Goal: Task Accomplishment & Management: Use online tool/utility

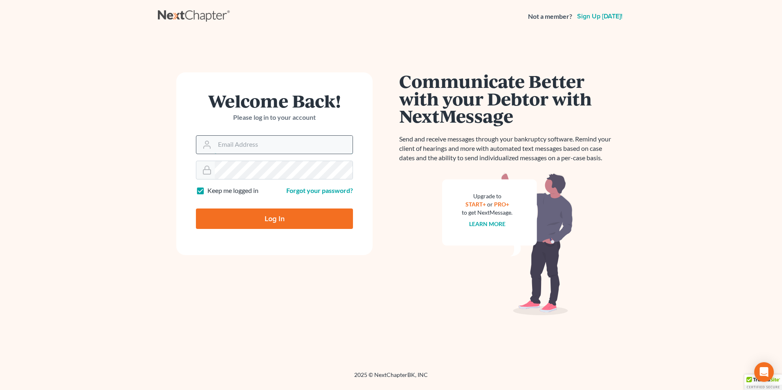
click at [259, 148] on input "Email Address" at bounding box center [284, 145] width 138 height 18
type input "[PERSON_NAME][EMAIL_ADDRESS][PERSON_NAME][DOMAIN_NAME]"
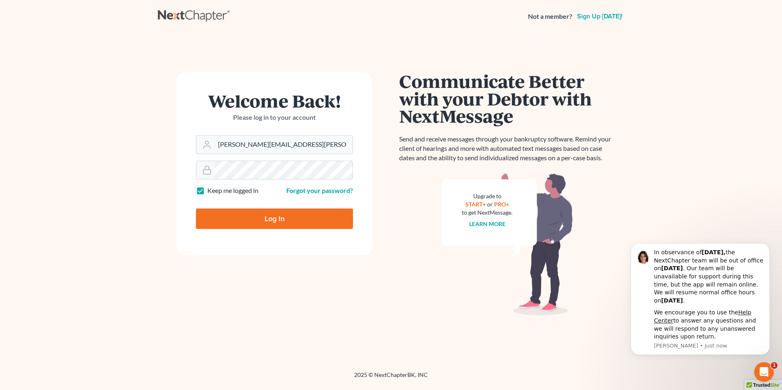
click at [300, 219] on input "Log In" at bounding box center [274, 219] width 157 height 20
type input "Thinking..."
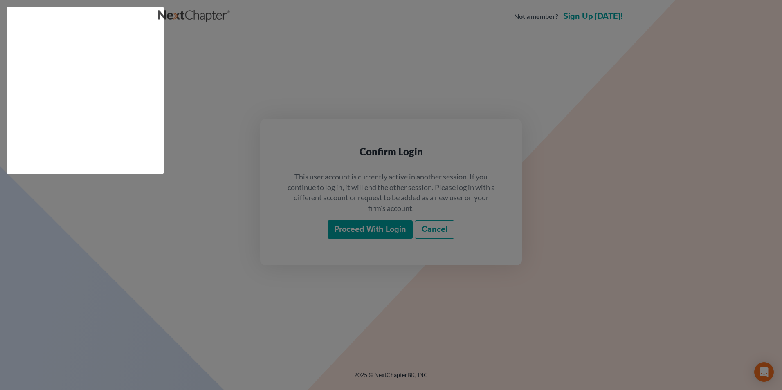
click at [370, 225] on html "Not a member? Sign up today! Confirm Login This user account is currently activ…" at bounding box center [391, 195] width 782 height 390
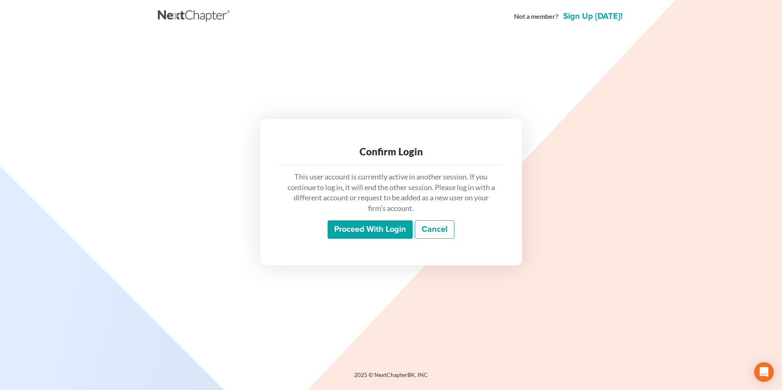
drag, startPoint x: 370, startPoint y: 231, endPoint x: 376, endPoint y: 252, distance: 22.1
click at [371, 231] on input "Proceed with login" at bounding box center [370, 230] width 85 height 19
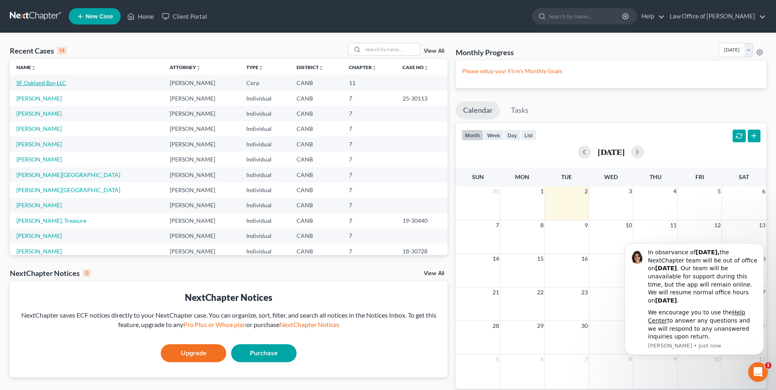
click at [51, 85] on link "SF Oakland Bay LLC" at bounding box center [41, 82] width 50 height 7
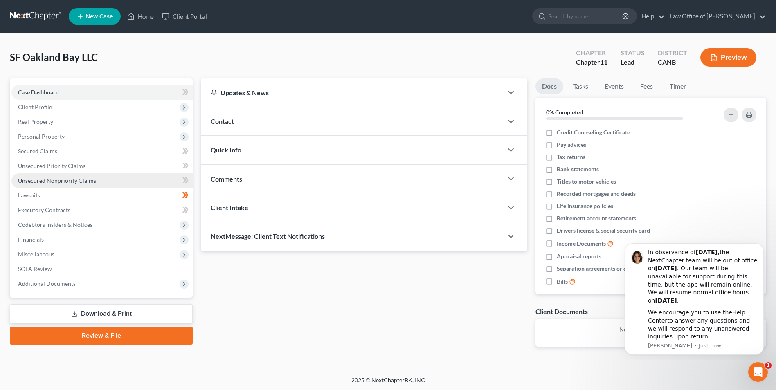
click at [50, 182] on span "Unsecured Nonpriority Claims" at bounding box center [57, 180] width 78 height 7
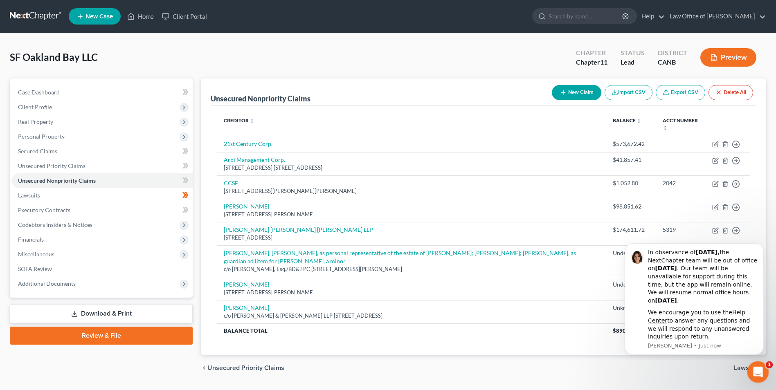
click at [757, 368] on icon "Open Intercom Messenger" at bounding box center [757, 372] width 14 height 14
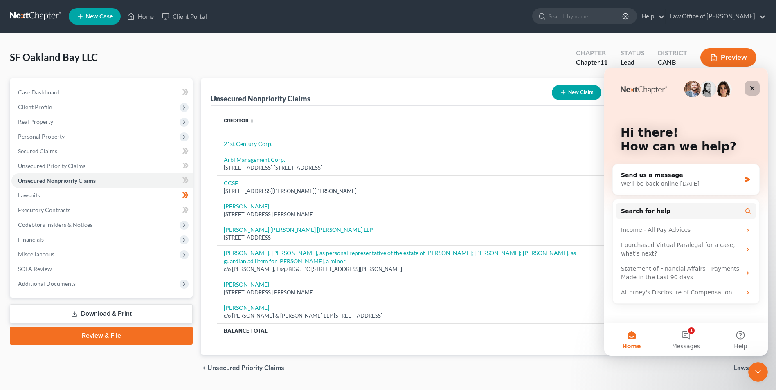
click at [754, 92] on div "Close" at bounding box center [752, 88] width 15 height 15
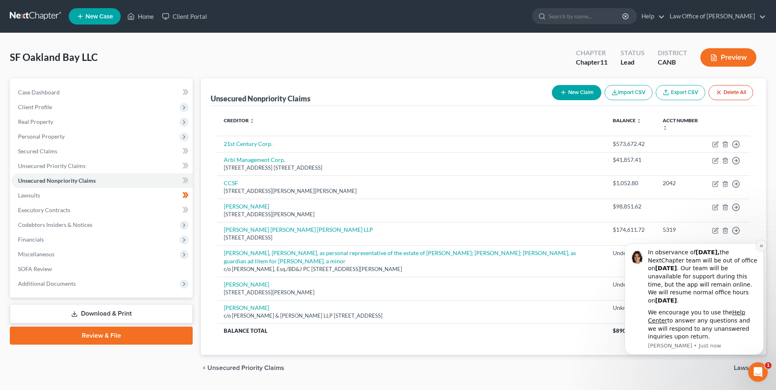
click at [761, 248] on icon "Dismiss notification" at bounding box center [761, 246] width 5 height 5
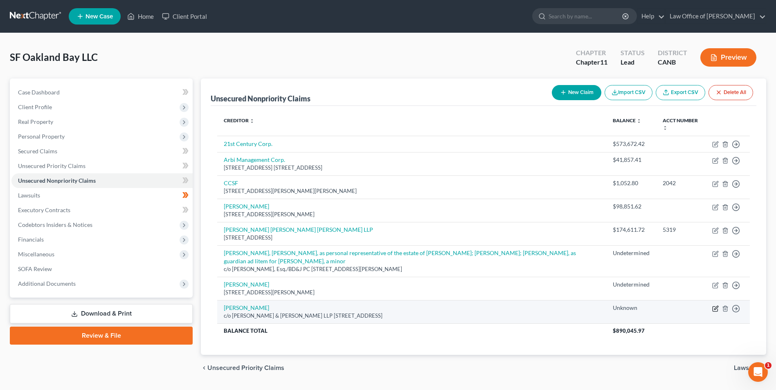
click at [717, 306] on icon "button" at bounding box center [715, 309] width 7 height 7
select select "11"
select select "14"
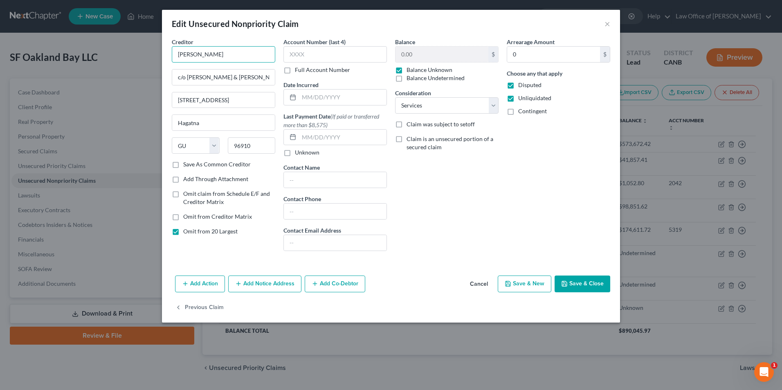
drag, startPoint x: 215, startPoint y: 54, endPoint x: 168, endPoint y: 59, distance: 47.7
click at [168, 59] on div "Creditor * [PERSON_NAME] c/o [PERSON_NAME] & [PERSON_NAME] LLP [STREET_ADDRESS]…" at bounding box center [224, 148] width 112 height 220
type input "Portside SF Investments"
click at [188, 79] on input "c/o [PERSON_NAME] & [PERSON_NAME] LLP" at bounding box center [223, 78] width 103 height 16
type input "c/o [PERSON_NAME] & [PERSON_NAME] LLP"
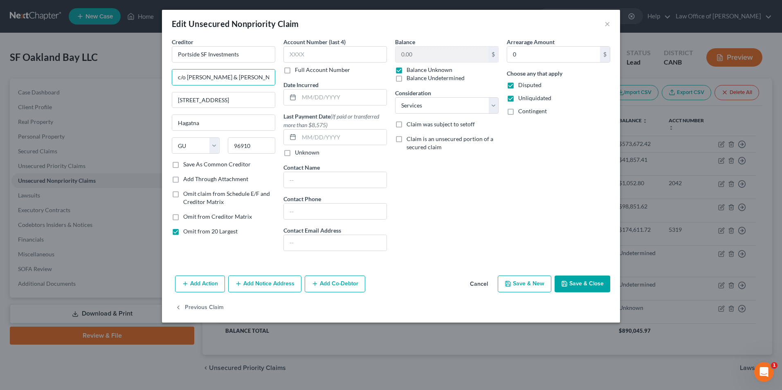
drag, startPoint x: 583, startPoint y: 279, endPoint x: 541, endPoint y: 270, distance: 42.6
click at [583, 279] on button "Save & Close" at bounding box center [583, 284] width 56 height 17
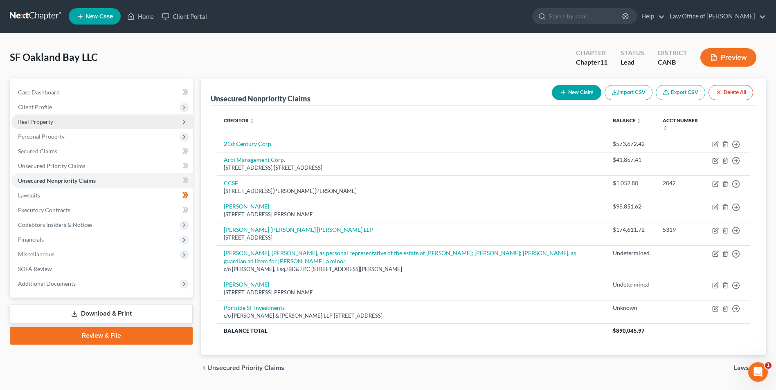
click at [47, 123] on span "Real Property" at bounding box center [35, 121] width 35 height 7
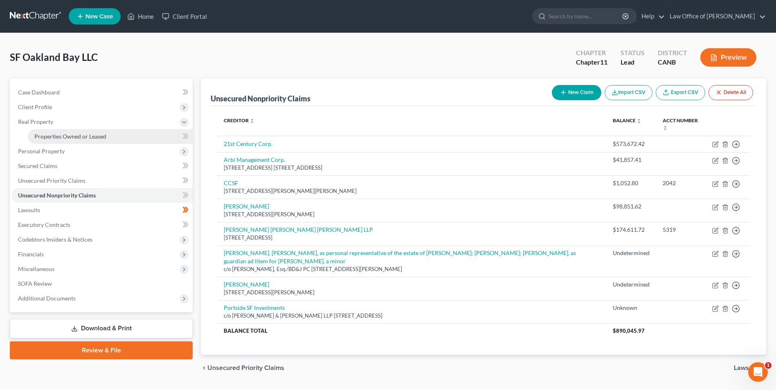
click at [54, 135] on span "Properties Owned or Leased" at bounding box center [70, 136] width 72 height 7
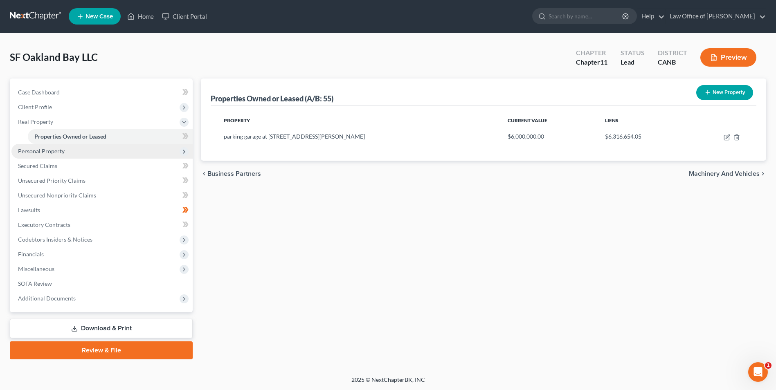
click at [49, 149] on span "Personal Property" at bounding box center [41, 151] width 47 height 7
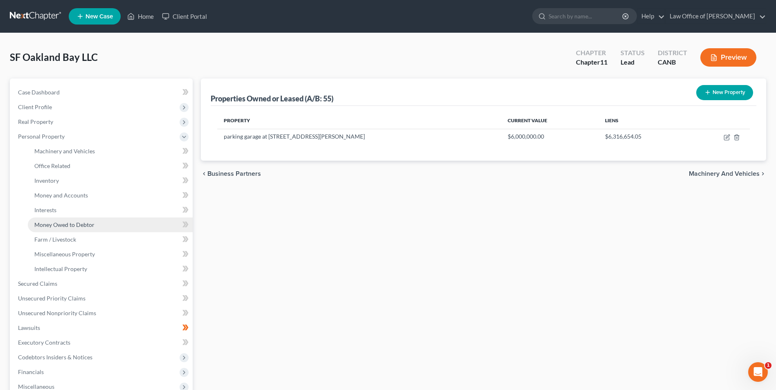
click at [54, 223] on span "Money Owed to Debtor" at bounding box center [64, 224] width 60 height 7
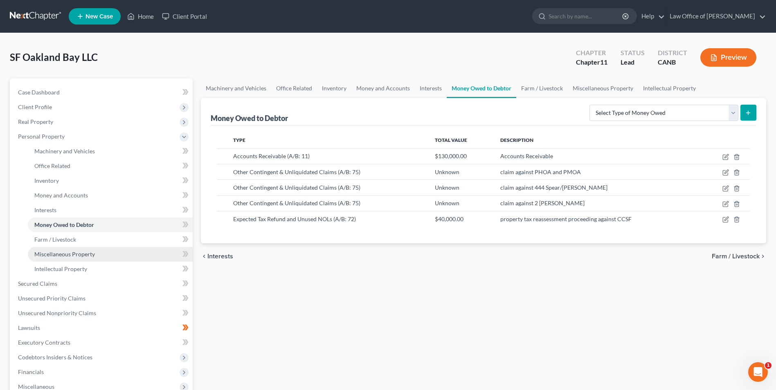
click at [70, 251] on span "Miscellaneous Property" at bounding box center [64, 254] width 61 height 7
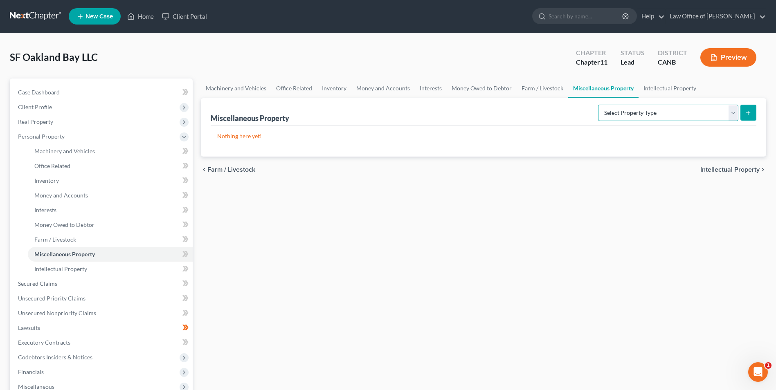
click at [730, 110] on select "Select Property Type Assigned for Creditor Benefit [DATE] (SOFA: 8) Assigned to…" at bounding box center [668, 113] width 140 height 16
click at [68, 268] on span "Intellectual Property" at bounding box center [60, 269] width 53 height 7
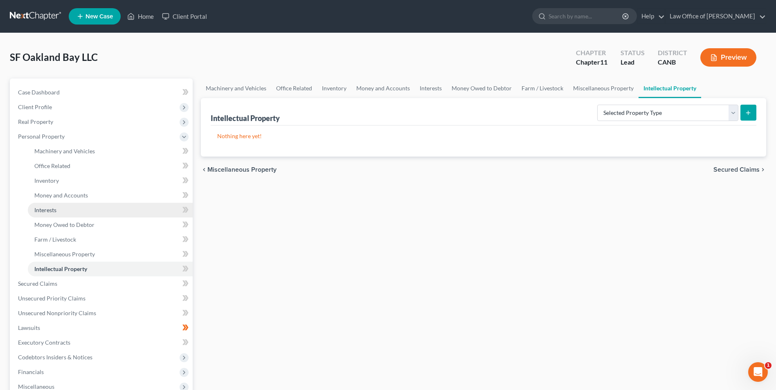
click at [55, 211] on span "Interests" at bounding box center [45, 210] width 22 height 7
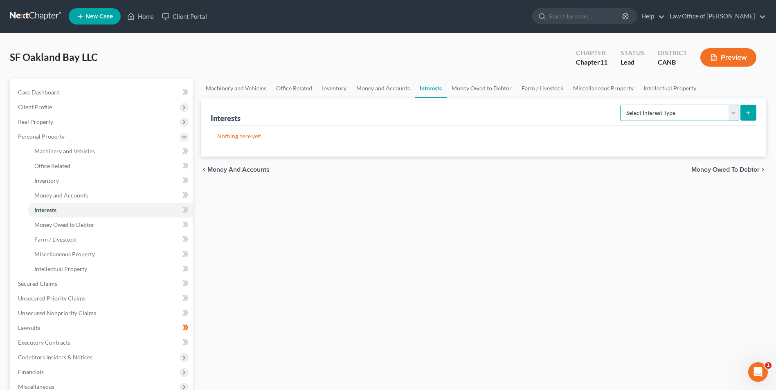
click at [733, 111] on select "Select Interest Type Bond (A/B: 16) Incorporated Business (A/B: 15) Insurance P…" at bounding box center [679, 113] width 118 height 16
click at [37, 140] on span "Personal Property" at bounding box center [101, 136] width 181 height 15
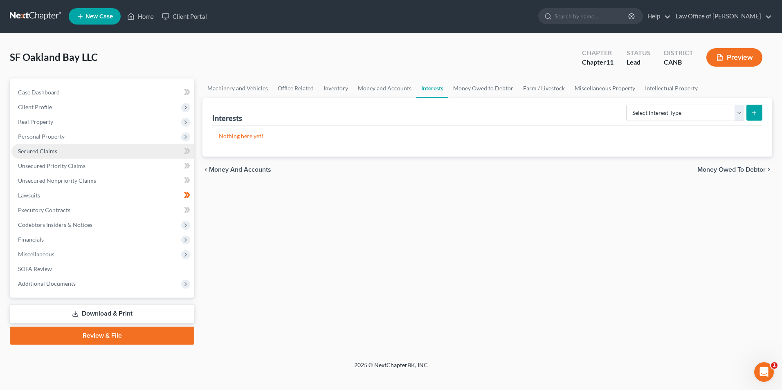
click at [38, 149] on span "Secured Claims" at bounding box center [37, 151] width 39 height 7
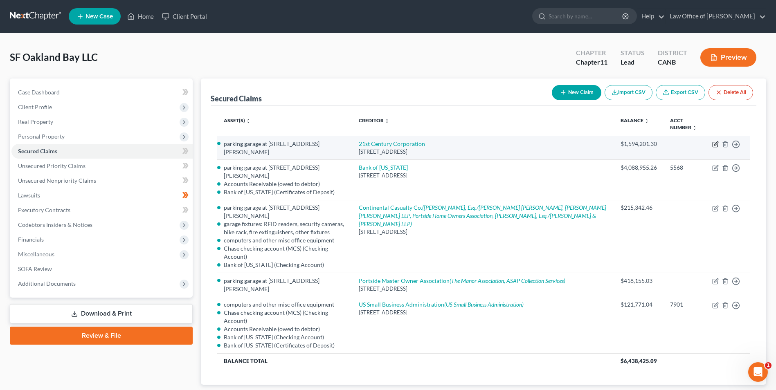
click at [717, 144] on icon "button" at bounding box center [715, 144] width 7 height 7
select select "11"
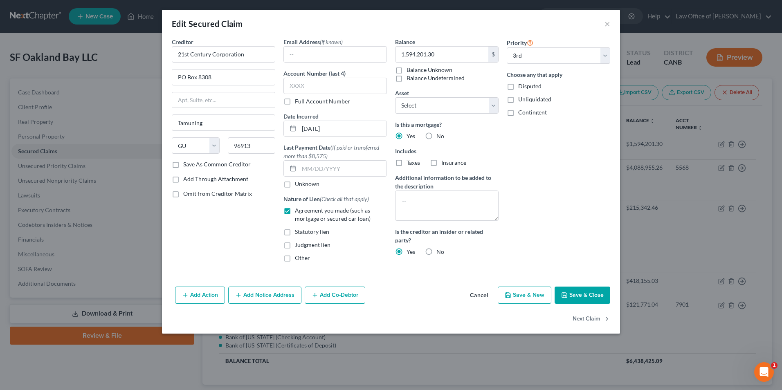
click at [596, 298] on button "Save & Close" at bounding box center [583, 295] width 56 height 17
select select "2"
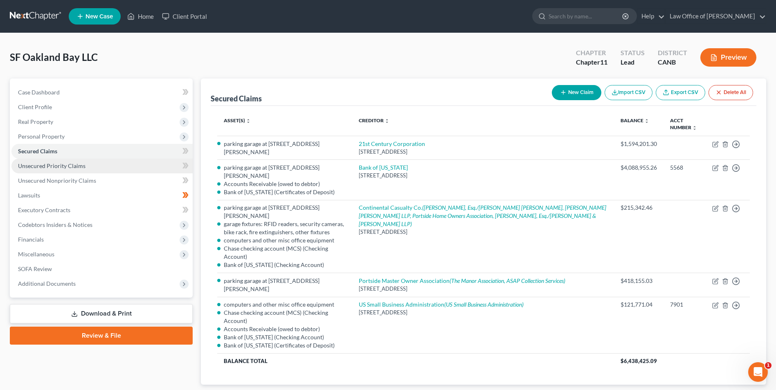
click at [65, 167] on span "Unsecured Priority Claims" at bounding box center [52, 165] width 68 height 7
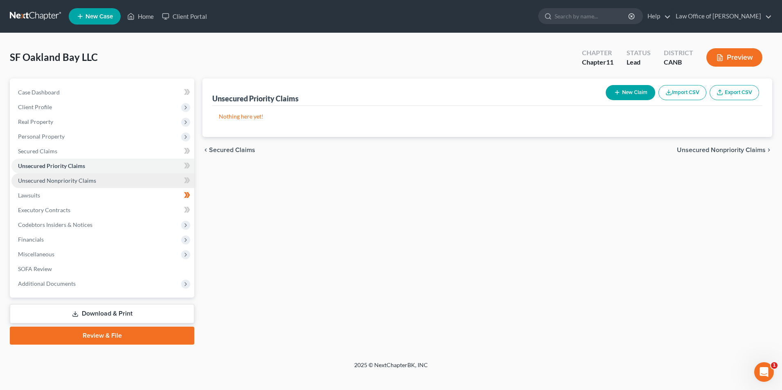
click at [41, 181] on span "Unsecured Nonpriority Claims" at bounding box center [57, 180] width 78 height 7
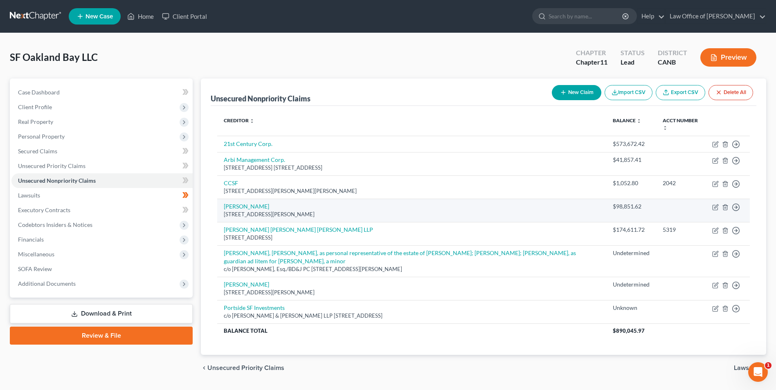
click at [717, 204] on td "Move to D Move to E Move to G Move to Notice Only" at bounding box center [728, 210] width 44 height 23
click at [716, 205] on icon "button" at bounding box center [716, 207] width 4 height 4
select select "4"
select select "14"
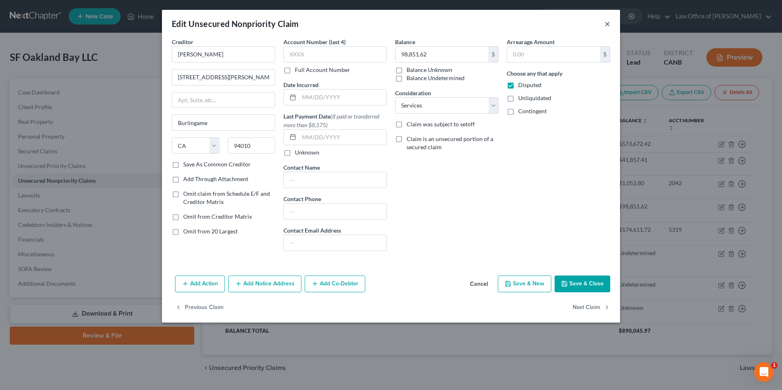
drag, startPoint x: 608, startPoint y: 25, endPoint x: 613, endPoint y: 42, distance: 17.7
click at [608, 25] on button "×" at bounding box center [608, 24] width 6 height 10
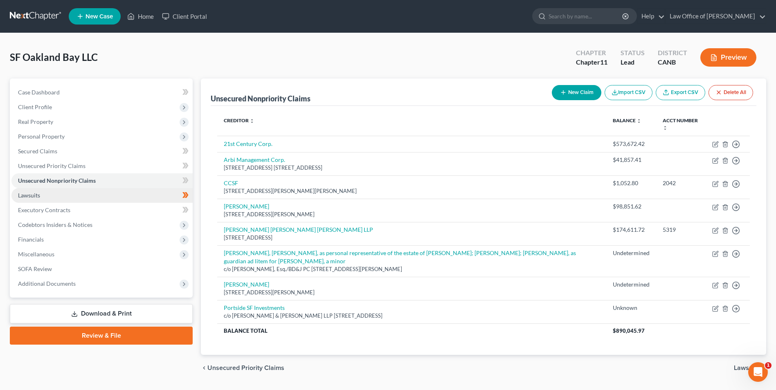
click at [34, 196] on span "Lawsuits" at bounding box center [29, 195] width 22 height 7
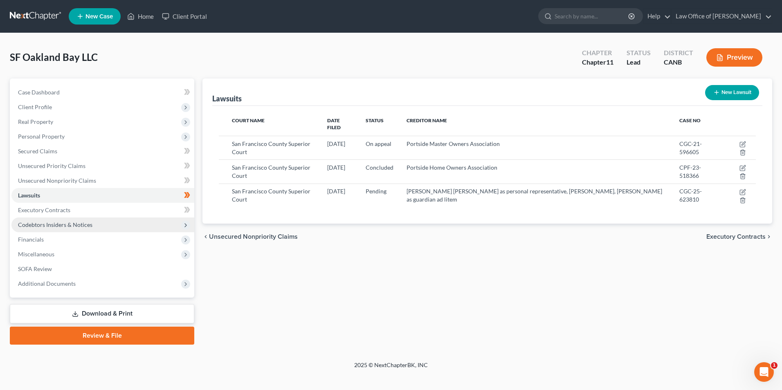
click at [45, 224] on span "Codebtors Insiders & Notices" at bounding box center [55, 224] width 74 height 7
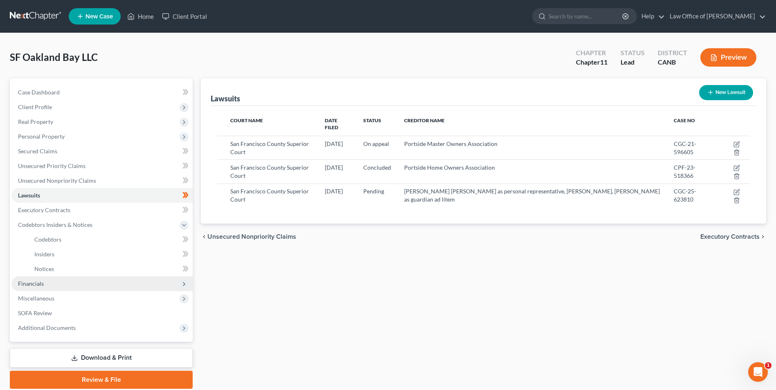
click at [44, 282] on span "Financials" at bounding box center [101, 284] width 181 height 15
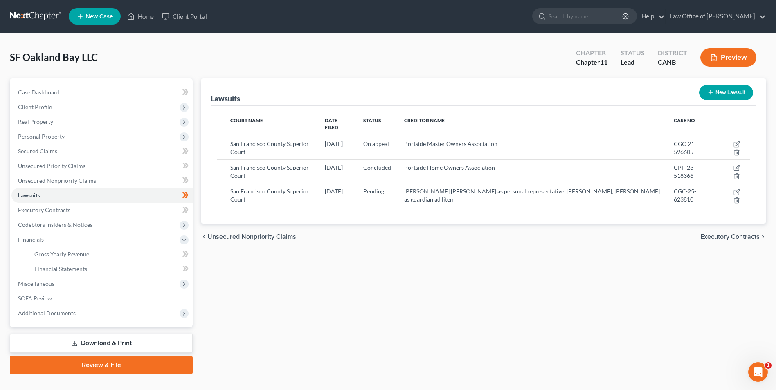
click at [101, 343] on link "Download & Print" at bounding box center [101, 343] width 183 height 19
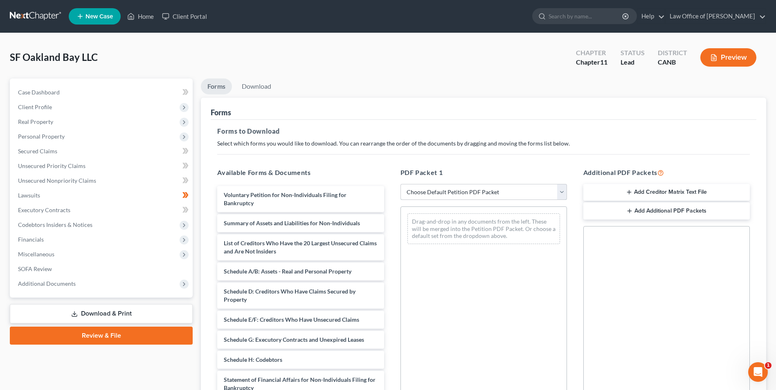
click at [562, 191] on select "Choose Default Petition PDF Packet Complete Bankruptcy Petition (all forms and …" at bounding box center [484, 192] width 167 height 16
select select "0"
click at [401, 184] on select "Choose Default Petition PDF Packet Complete Bankruptcy Petition (all forms and …" at bounding box center [484, 192] width 167 height 16
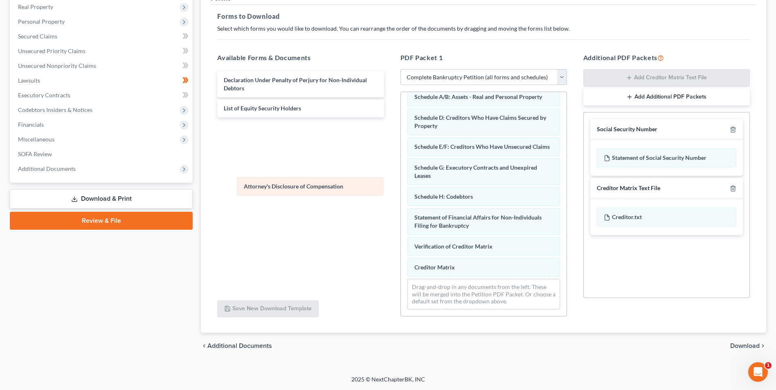
scroll to position [106, 0]
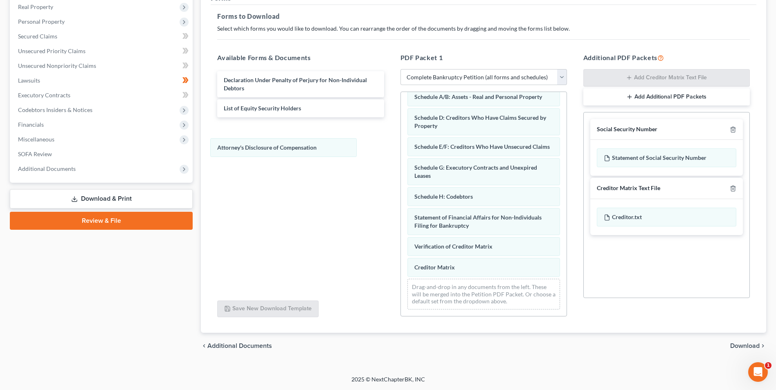
drag, startPoint x: 524, startPoint y: 270, endPoint x: 329, endPoint y: 158, distance: 225.2
click at [401, 147] on div "Attorney's Disclosure of Compensation Voluntary Petition for Non-Individuals Fi…" at bounding box center [484, 159] width 166 height 314
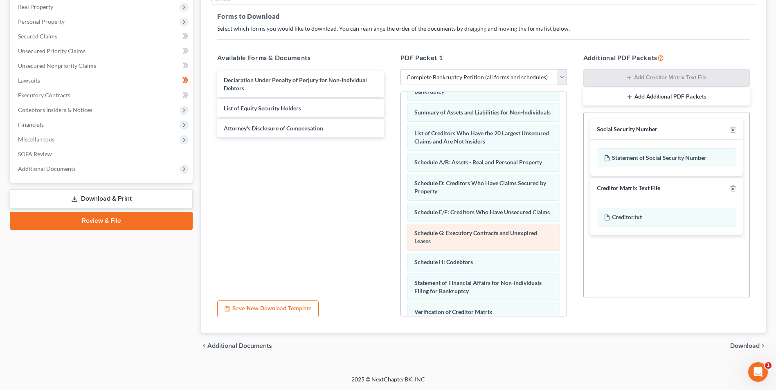
scroll to position [0, 0]
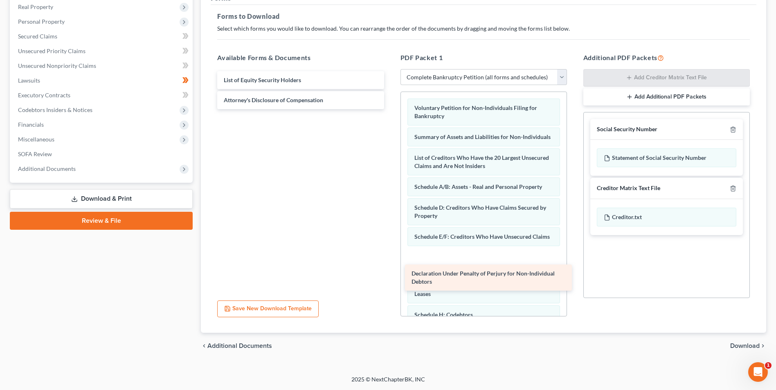
drag, startPoint x: 306, startPoint y: 84, endPoint x: 494, endPoint y: 278, distance: 269.7
click at [390, 109] on div "Declaration Under Penalty of Perjury for Non-Individual Debtors Declaration Und…" at bounding box center [301, 90] width 180 height 38
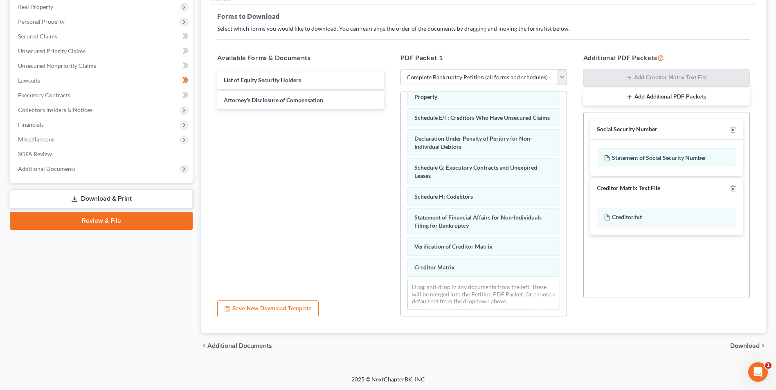
scroll to position [135, 0]
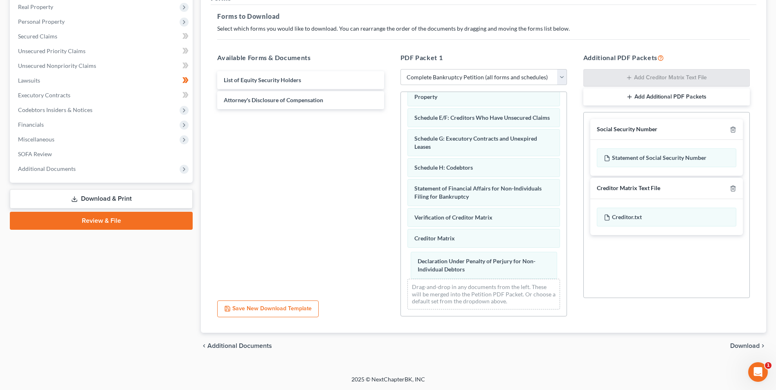
drag, startPoint x: 457, startPoint y: 144, endPoint x: 480, endPoint y: 282, distance: 139.5
click at [459, 264] on div "Declaration Under Penalty of Perjury for Non-Individual Debtors Voluntary Petit…" at bounding box center [484, 144] width 166 height 343
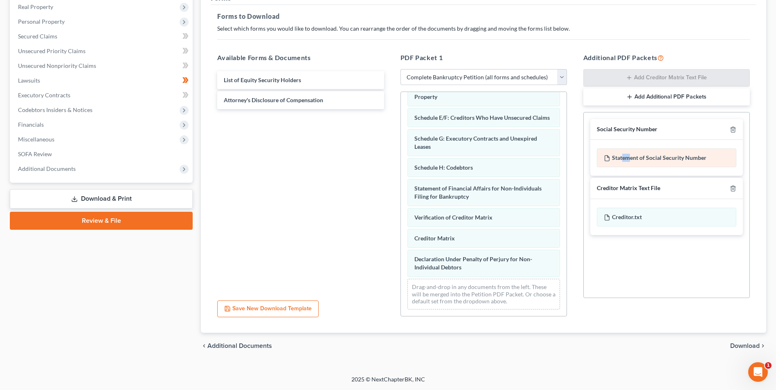
drag, startPoint x: 623, startPoint y: 163, endPoint x: 628, endPoint y: 153, distance: 10.6
click at [628, 153] on div "Statement of Social Security Number" at bounding box center [667, 158] width 140 height 19
click at [641, 266] on div "Social Security Number Statement of Social Security Number Creditor Matrix Text…" at bounding box center [667, 205] width 167 height 186
click at [651, 157] on div "Statement of Social Security Number" at bounding box center [667, 158] width 140 height 19
click at [631, 287] on div "Social Security Number Statement of Social Security Number Creditor Matrix Text…" at bounding box center [667, 205] width 167 height 186
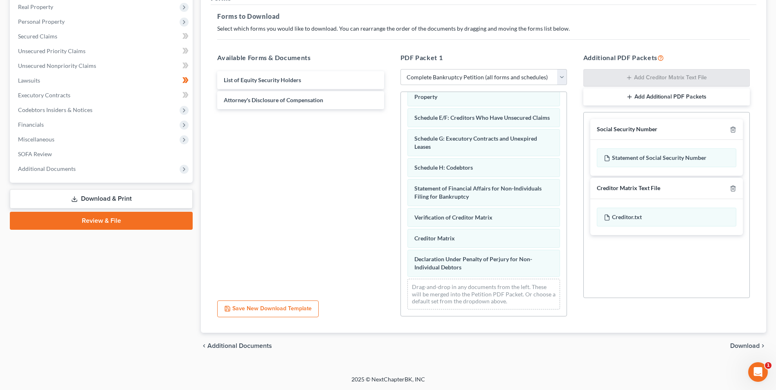
click at [117, 196] on link "Download & Print" at bounding box center [101, 198] width 183 height 19
click at [733, 344] on span "Download" at bounding box center [744, 346] width 29 height 7
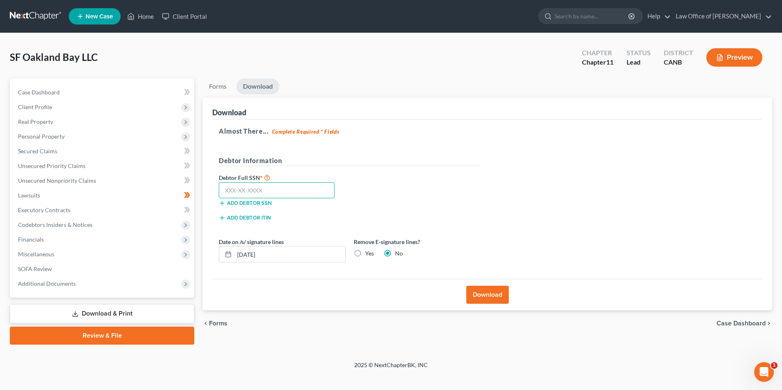
click at [282, 186] on input "text" at bounding box center [277, 191] width 116 height 16
type input "990-36-5836"
click at [489, 296] on button "Download" at bounding box center [488, 295] width 43 height 18
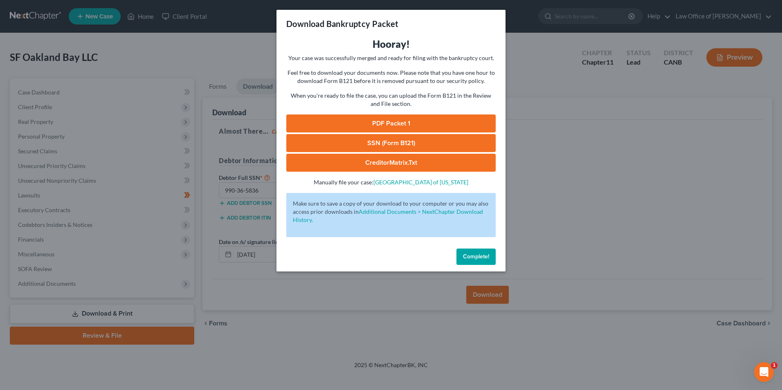
click at [397, 124] on link "PDF Packet 1" at bounding box center [391, 124] width 210 height 18
click at [366, 142] on link "SSN (Form B121)" at bounding box center [391, 143] width 210 height 18
click at [385, 162] on link "CreditorMatrix.txt" at bounding box center [391, 163] width 210 height 18
drag, startPoint x: 484, startPoint y: 258, endPoint x: 461, endPoint y: 264, distance: 24.1
click at [484, 258] on span "Complete!" at bounding box center [476, 256] width 26 height 7
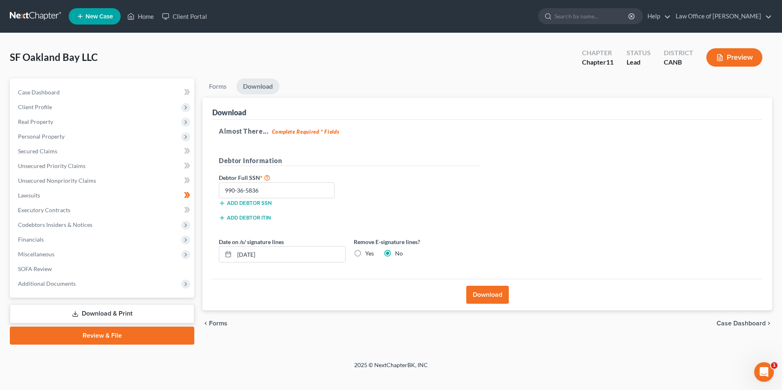
click at [225, 219] on icon "button" at bounding box center [222, 218] width 7 height 7
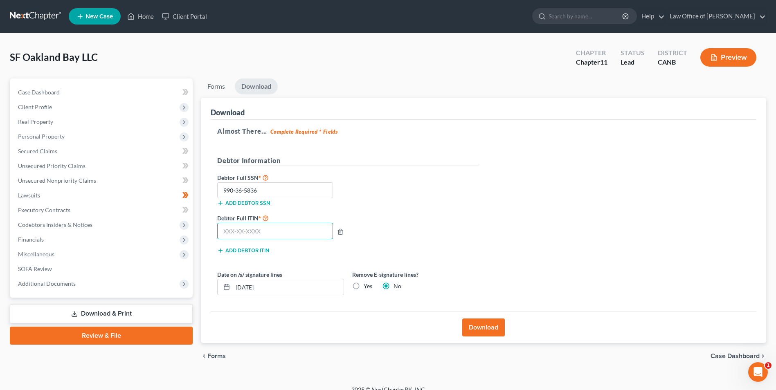
click at [232, 233] on input "text" at bounding box center [275, 231] width 116 height 16
type input "990-36-5836"
drag, startPoint x: 263, startPoint y: 188, endPoint x: 213, endPoint y: 192, distance: 50.1
click at [213, 192] on div "990-36-5836" at bounding box center [275, 191] width 124 height 16
click at [283, 221] on label "Debtor Full ITIN *" at bounding box center [280, 218] width 135 height 10
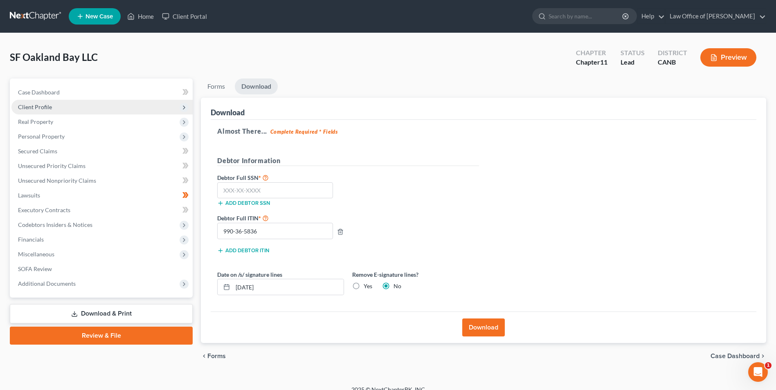
click at [47, 106] on span "Client Profile" at bounding box center [35, 107] width 34 height 7
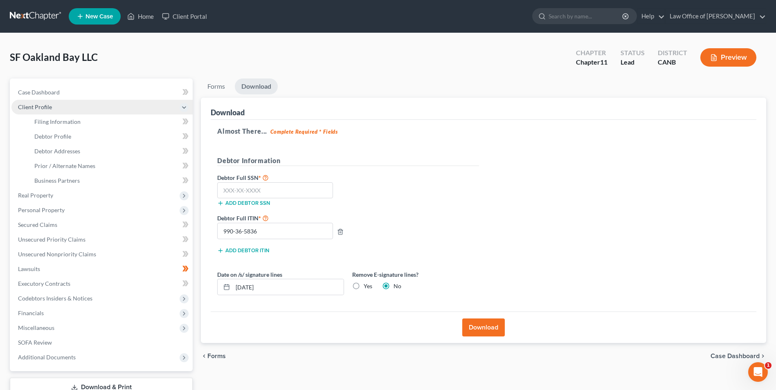
click at [36, 109] on span "Client Profile" at bounding box center [35, 107] width 34 height 7
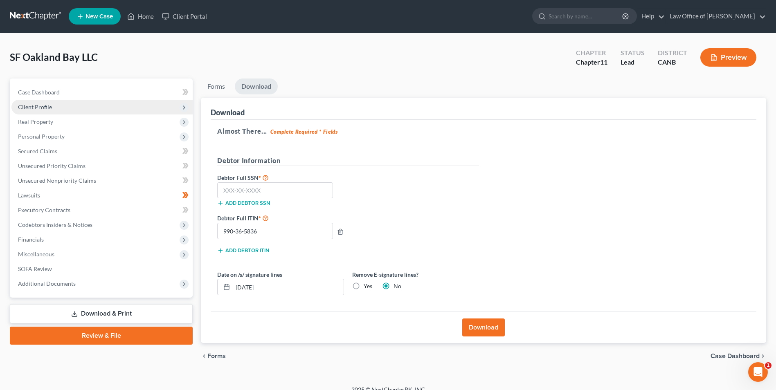
click at [36, 108] on span "Client Profile" at bounding box center [35, 107] width 34 height 7
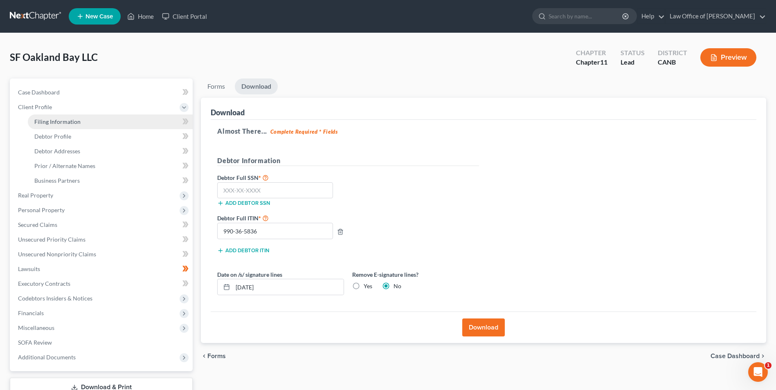
click at [45, 122] on span "Filing Information" at bounding box center [57, 121] width 46 height 7
select select "3"
select select "1"
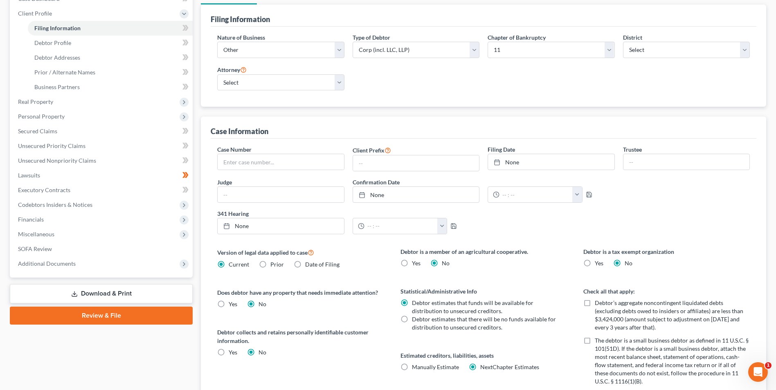
scroll to position [12, 0]
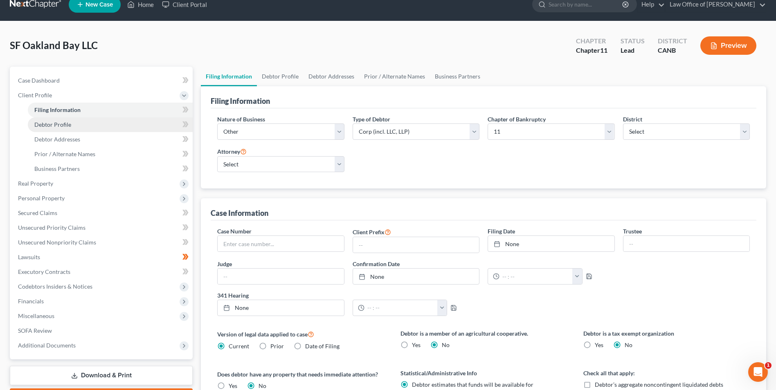
click at [48, 128] on link "Debtor Profile" at bounding box center [110, 124] width 165 height 15
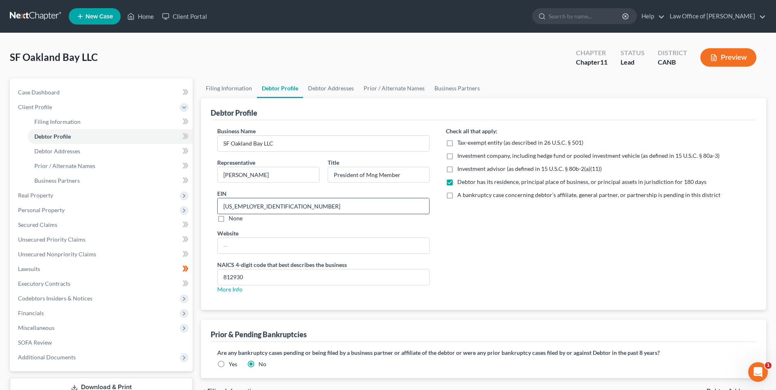
drag, startPoint x: 258, startPoint y: 206, endPoint x: 221, endPoint y: 205, distance: 36.8
click at [221, 205] on input "[US_EMPLOYER_IDENTIFICATION_NUMBER]" at bounding box center [324, 206] width 212 height 16
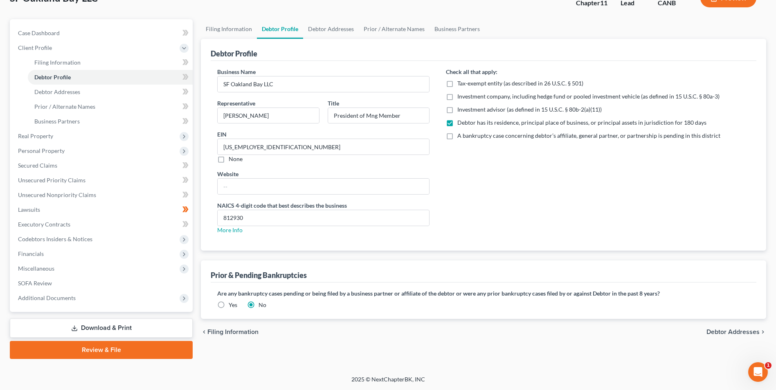
click at [83, 329] on link "Download & Print" at bounding box center [101, 328] width 183 height 19
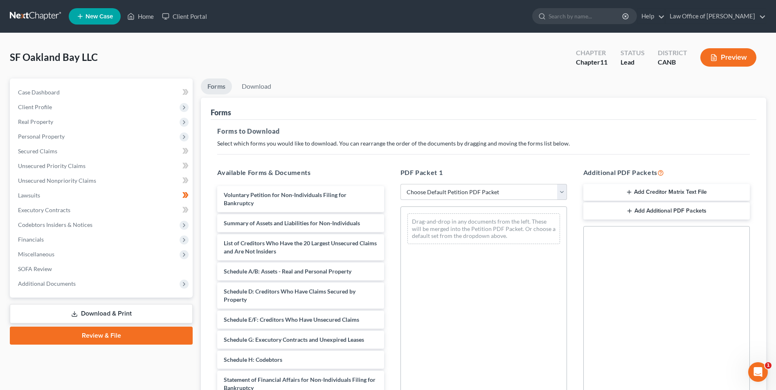
scroll to position [115, 0]
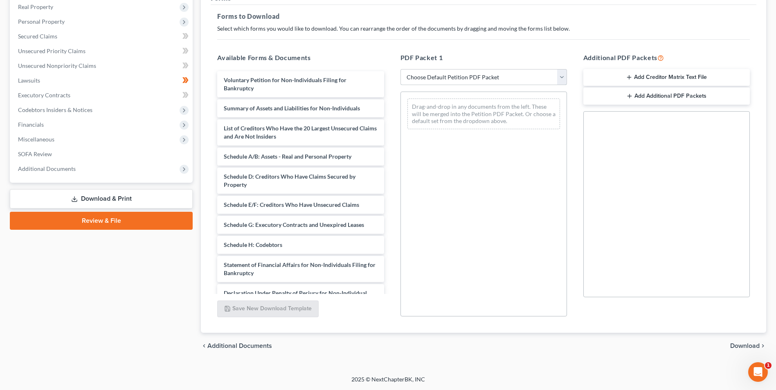
click at [566, 74] on select "Choose Default Petition PDF Packet Complete Bankruptcy Petition (all forms and …" at bounding box center [484, 77] width 167 height 16
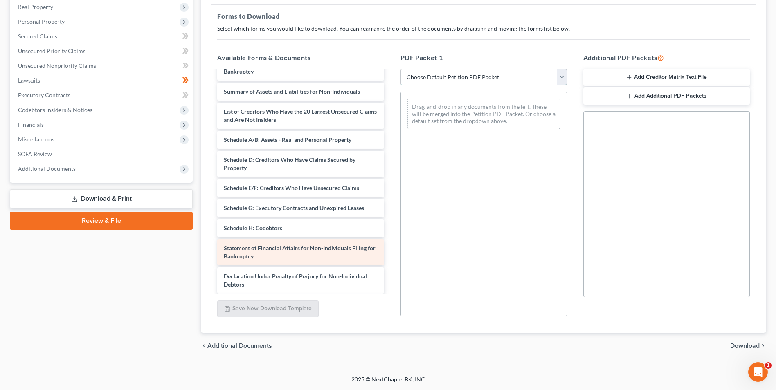
scroll to position [0, 0]
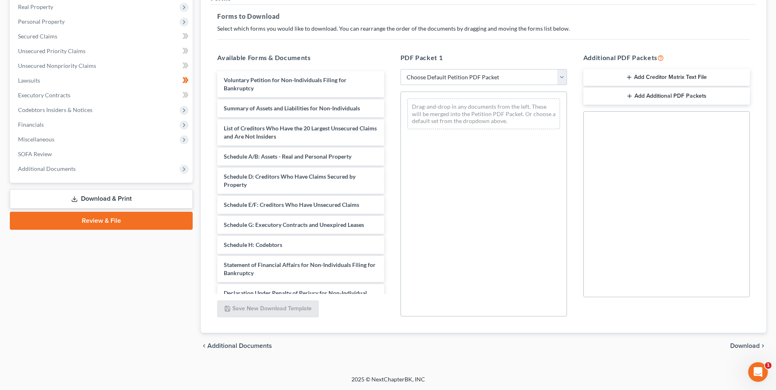
click at [565, 79] on select "Choose Default Petition PDF Packet Complete Bankruptcy Petition (all forms and …" at bounding box center [484, 77] width 167 height 16
select select "0"
click at [401, 69] on select "Choose Default Petition PDF Packet Complete Bankruptcy Petition (all forms and …" at bounding box center [484, 77] width 167 height 16
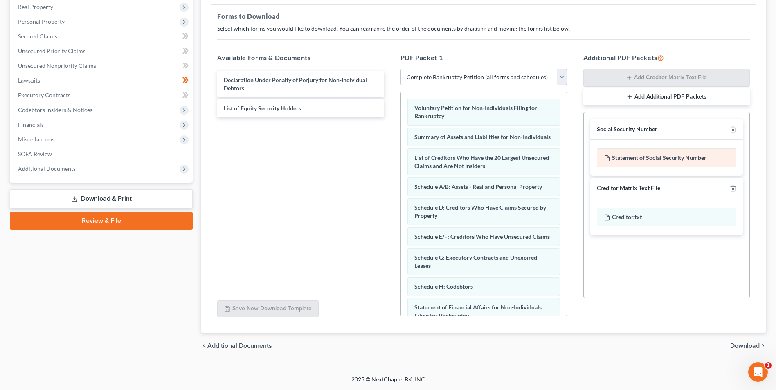
click at [650, 153] on div "Statement of Social Security Number" at bounding box center [667, 158] width 140 height 19
click at [85, 198] on link "Download & Print" at bounding box center [101, 198] width 183 height 19
click at [755, 345] on span "Download" at bounding box center [744, 346] width 29 height 7
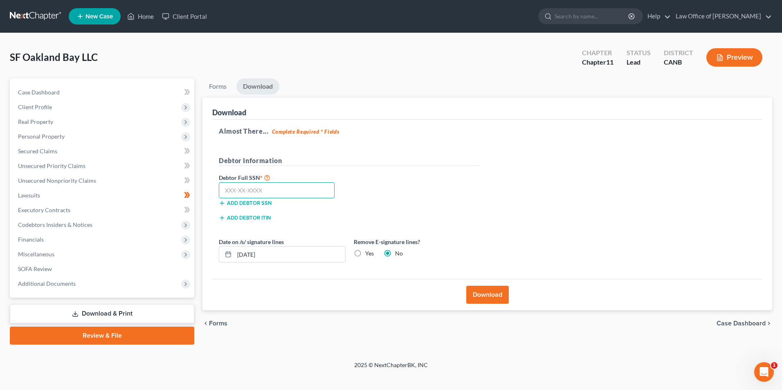
click at [245, 190] on input "text" at bounding box center [277, 191] width 116 height 16
paste input "990-36-5836"
type input "990-36-5836"
click at [492, 297] on button "Download" at bounding box center [488, 295] width 43 height 18
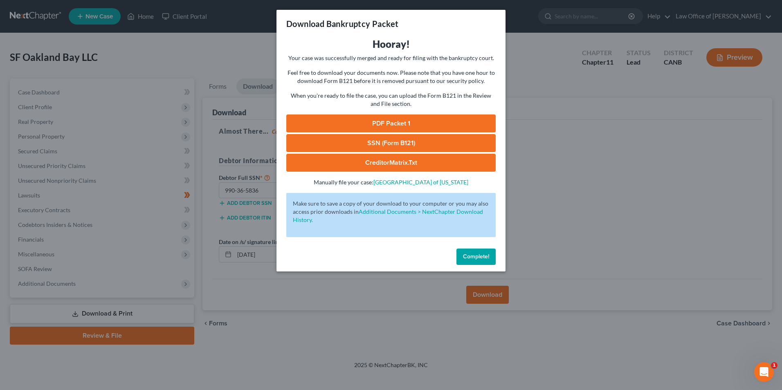
click at [410, 144] on link "SSN (Form B121)" at bounding box center [391, 143] width 210 height 18
